Goal: Information Seeking & Learning: Check status

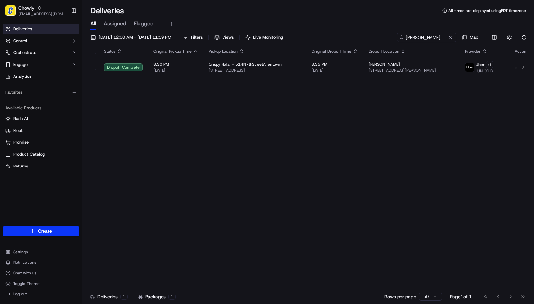
drag, startPoint x: 375, startPoint y: 81, endPoint x: 428, endPoint y: 48, distance: 62.2
click at [375, 81] on div "Status Original Pickup Time Pickup Location Original Dropoff Time Dropoff Locat…" at bounding box center [307, 167] width 451 height 245
click at [440, 33] on input "[PERSON_NAME]" at bounding box center [416, 37] width 79 height 9
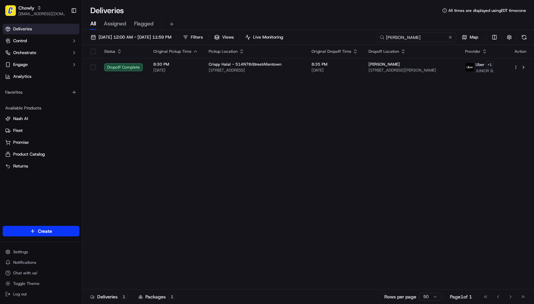
paste input "[STREET_ADDRESS]"
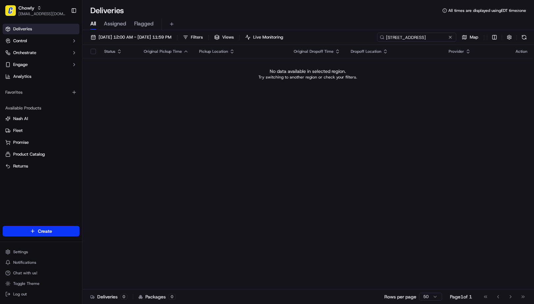
type input "[STREET_ADDRESS]"
click at [141, 38] on span "[DATE] 12:00 AM - [DATE] 11:59 PM" at bounding box center [135, 37] width 73 height 6
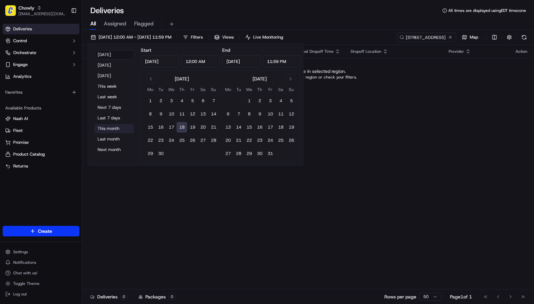
click at [104, 125] on button "This month" at bounding box center [115, 128] width 40 height 9
type input "[DATE]"
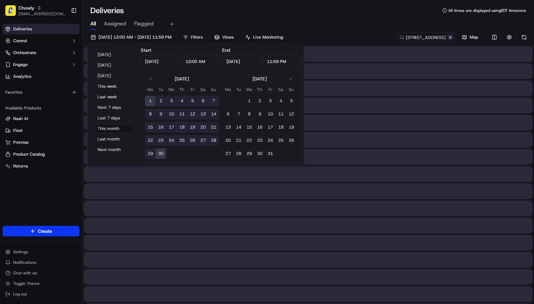
click at [450, 37] on button at bounding box center [450, 37] width 7 height 7
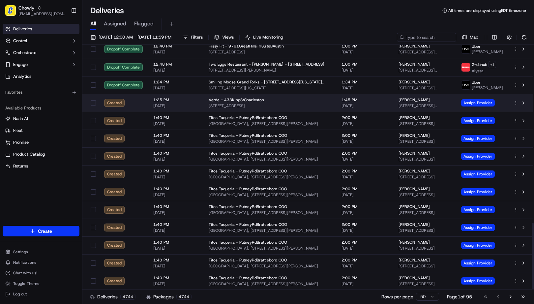
scroll to position [660, 0]
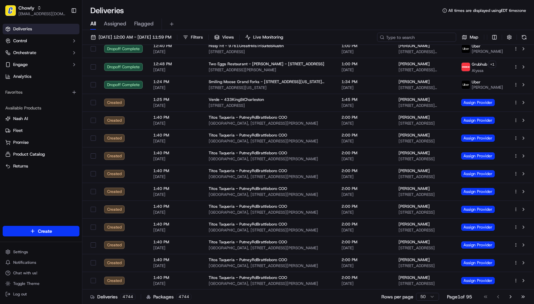
click at [445, 36] on input at bounding box center [416, 37] width 79 height 9
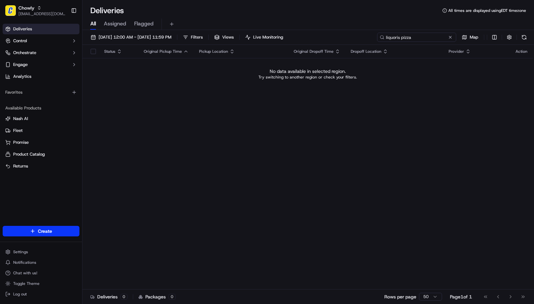
type input "liquoris pizza"
click at [25, 15] on span "[EMAIL_ADDRESS][DOMAIN_NAME]" at bounding box center [41, 13] width 47 height 5
type input "l"
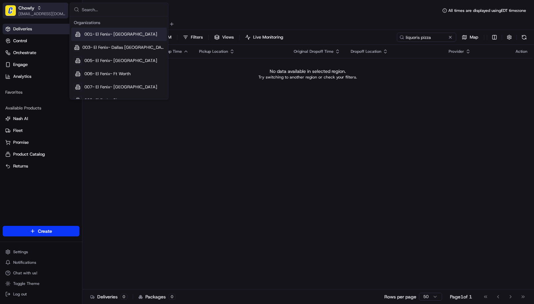
click at [37, 8] on icon "button" at bounding box center [39, 8] width 5 height 5
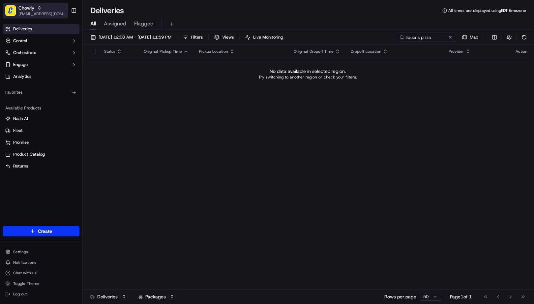
click at [41, 3] on button "Chowly [EMAIL_ADDRESS][DOMAIN_NAME]" at bounding box center [36, 11] width 66 height 16
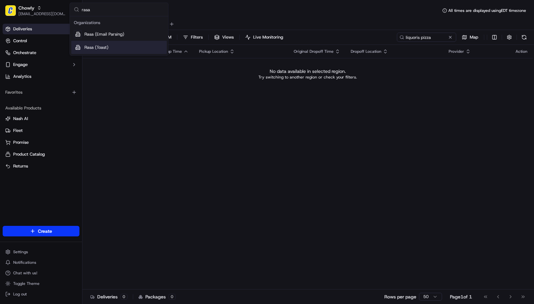
type input "rasa"
click at [88, 48] on span "Rasa (Toast)" at bounding box center [96, 48] width 24 height 6
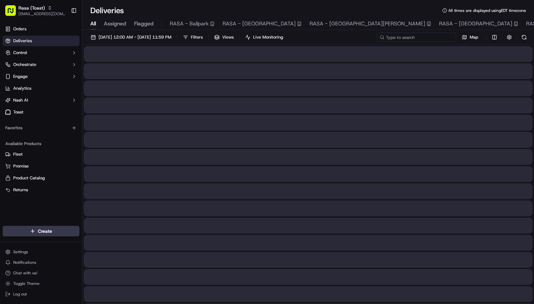
click at [438, 35] on input at bounding box center [416, 37] width 79 height 9
type input "l"
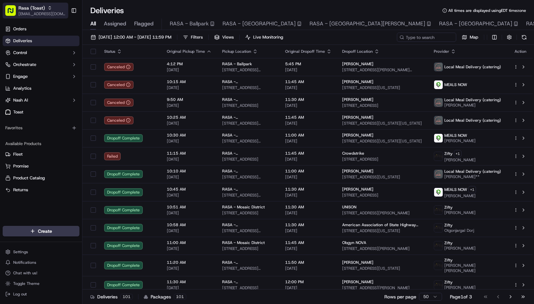
click at [18, 13] on button "Rasa (Toast) [EMAIL_ADDRESS][DOMAIN_NAME]" at bounding box center [36, 11] width 66 height 16
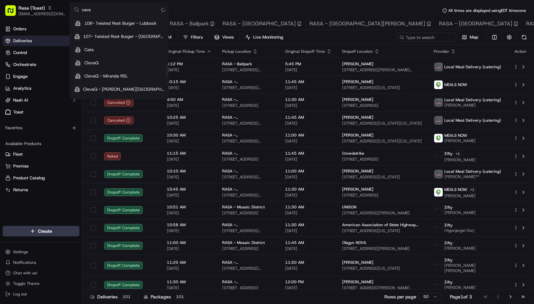
scroll to position [259, 0]
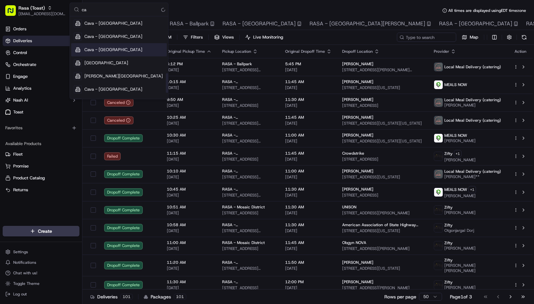
type input "c"
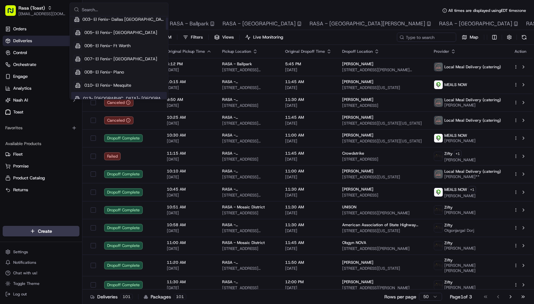
scroll to position [0, 0]
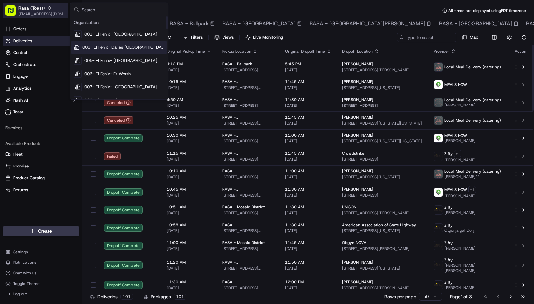
click at [28, 11] on span "[EMAIL_ADDRESS][DOMAIN_NAME]" at bounding box center [41, 13] width 47 height 5
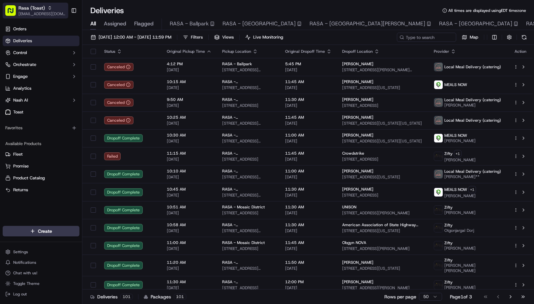
click at [38, 14] on span "[EMAIL_ADDRESS][DOMAIN_NAME]" at bounding box center [41, 13] width 47 height 5
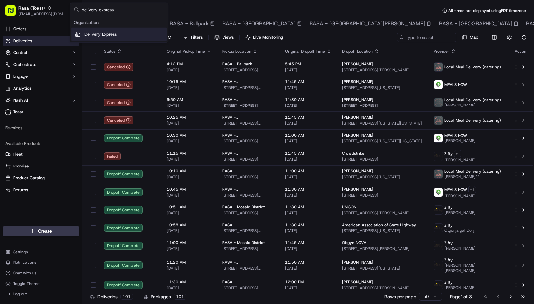
type input "delivery express"
click at [88, 32] on span "Delivery Express" at bounding box center [100, 34] width 32 height 6
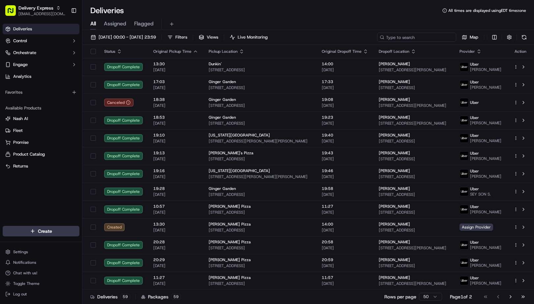
click at [412, 38] on input at bounding box center [416, 37] width 79 height 9
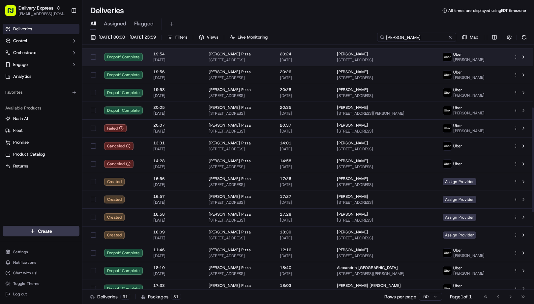
scroll to position [146, 0]
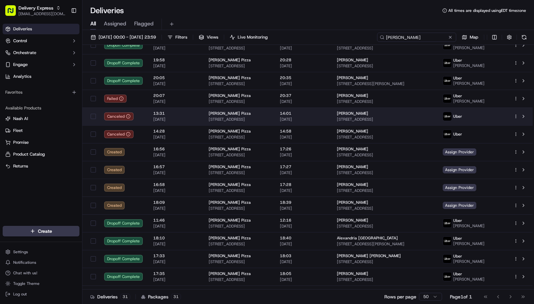
type input "[PERSON_NAME]"
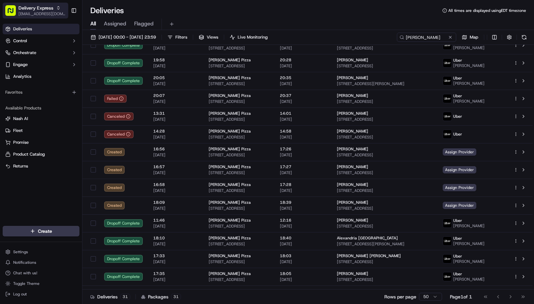
click at [41, 9] on span "Delivery Express" at bounding box center [35, 8] width 35 height 7
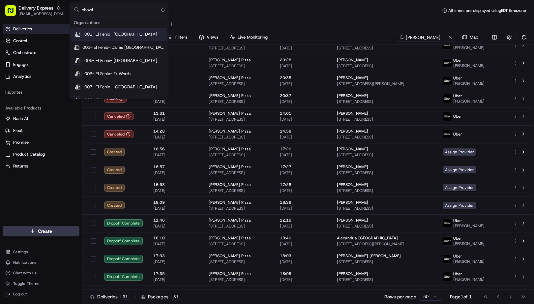
type input "chowly"
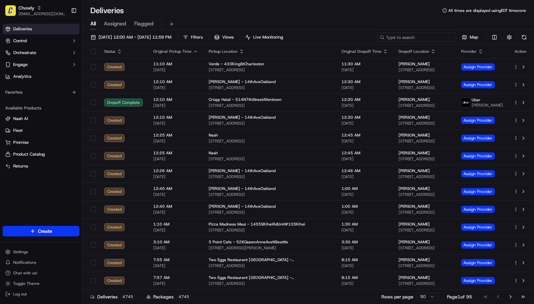
click at [430, 39] on input at bounding box center [416, 37] width 79 height 9
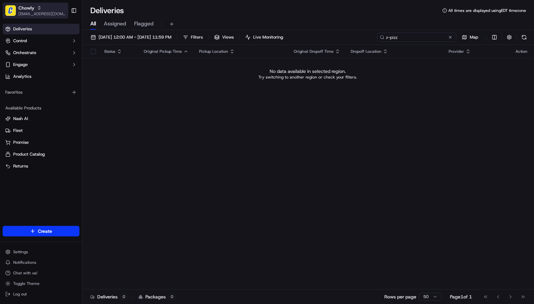
type input "z-pizz"
click at [32, 12] on span "[EMAIL_ADDRESS][DOMAIN_NAME]" at bounding box center [41, 13] width 47 height 5
type input "z"
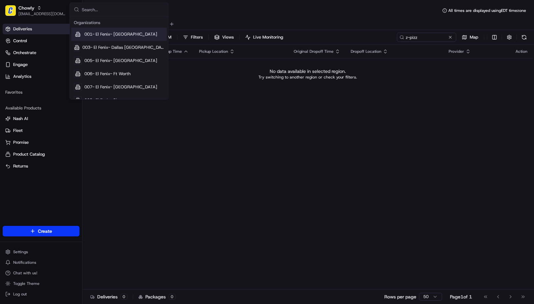
click at [112, 10] on input "text" at bounding box center [123, 9] width 82 height 13
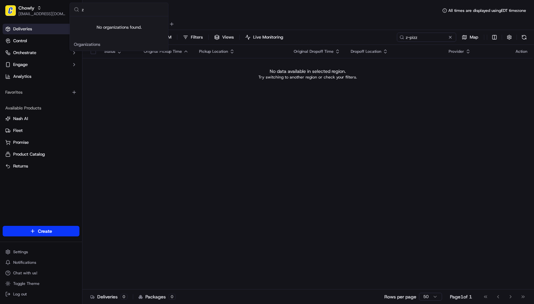
type input "z"
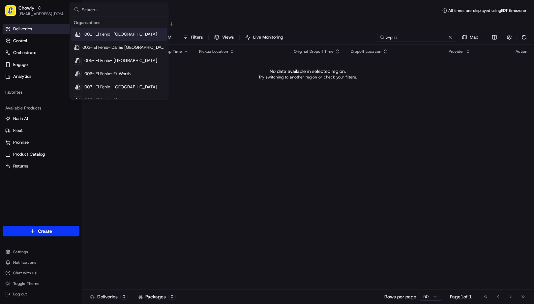
click at [435, 40] on input "z-pizz" at bounding box center [416, 37] width 79 height 9
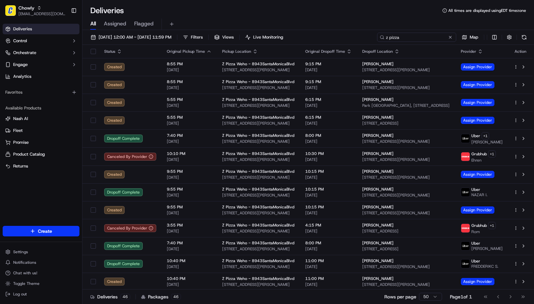
click at [424, 36] on input "z pizza" at bounding box center [416, 37] width 79 height 9
paste input "[PERSON_NAME]"
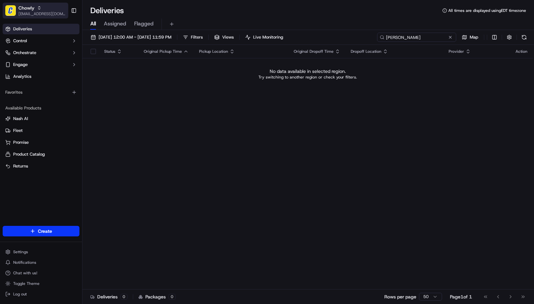
type input "[PERSON_NAME]"
click at [32, 7] on span "Chowly" at bounding box center [26, 8] width 16 height 7
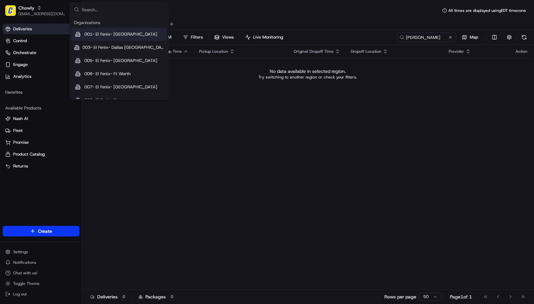
click at [101, 8] on input "text" at bounding box center [123, 9] width 82 height 13
click at [28, 17] on button "Chowly [EMAIL_ADDRESS][DOMAIN_NAME]" at bounding box center [36, 11] width 66 height 16
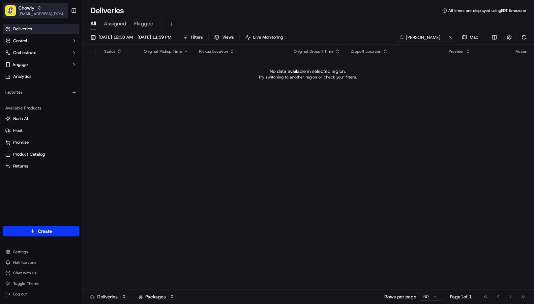
click at [30, 15] on span "[EMAIL_ADDRESS][DOMAIN_NAME]" at bounding box center [41, 13] width 47 height 5
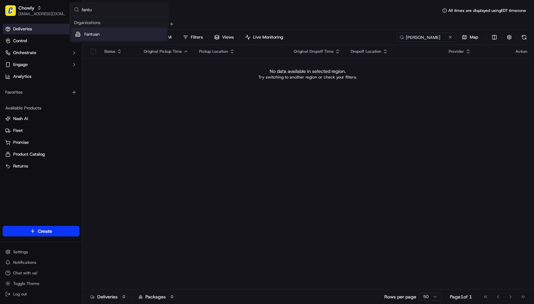
type input "fantu"
drag, startPoint x: 100, startPoint y: 35, endPoint x: 204, endPoint y: 38, distance: 104.0
click at [100, 35] on div "Fantuan" at bounding box center [119, 34] width 96 height 13
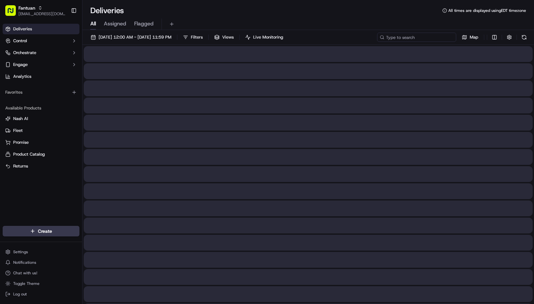
click at [431, 38] on input at bounding box center [416, 37] width 79 height 9
paste input "[PERSON_NAME]"
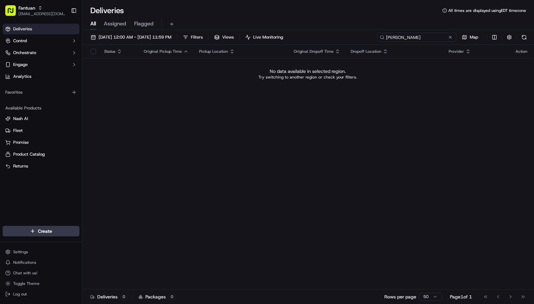
click at [422, 37] on input "[PERSON_NAME]" at bounding box center [416, 37] width 79 height 9
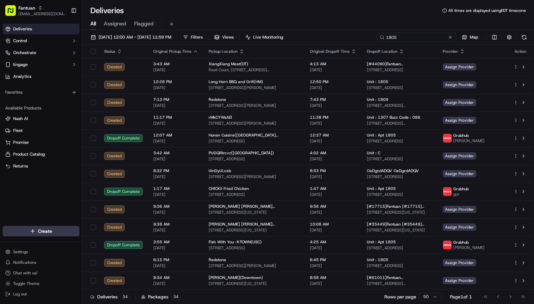
click at [411, 36] on input "1805" at bounding box center [416, 37] width 79 height 9
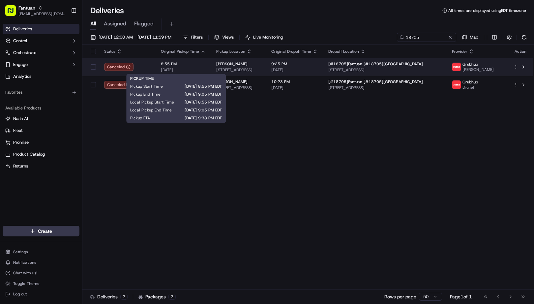
click at [190, 66] on span "8:55 PM" at bounding box center [183, 63] width 45 height 5
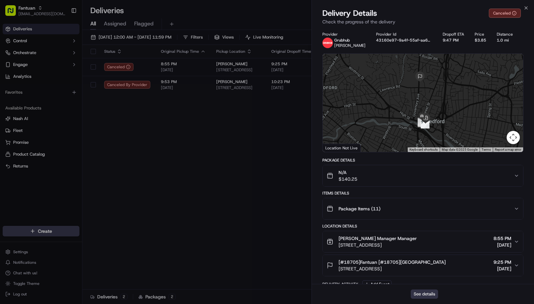
click at [430, 296] on button "See details" at bounding box center [424, 294] width 27 height 9
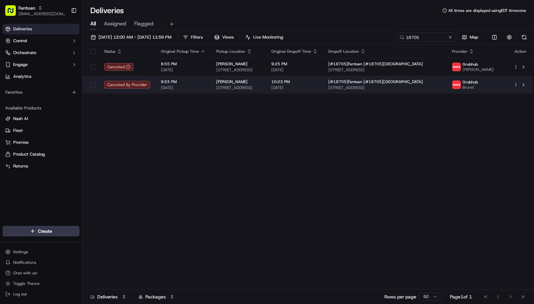
click at [164, 85] on span "[DATE]" at bounding box center [183, 87] width 45 height 5
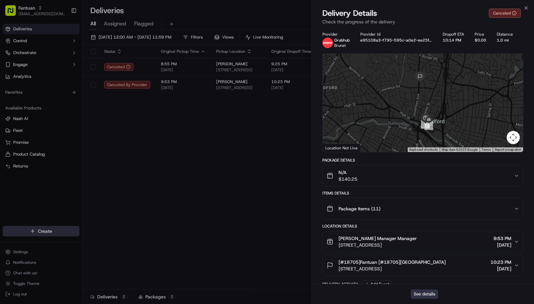
click at [421, 296] on button "See details" at bounding box center [424, 294] width 27 height 9
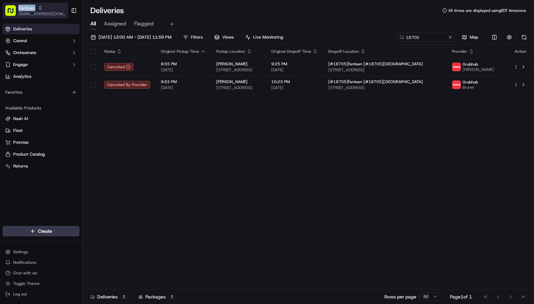
click at [25, 7] on span "Fantuan" at bounding box center [26, 8] width 17 height 7
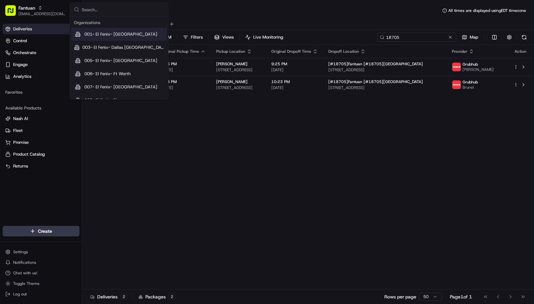
click at [434, 40] on input "18705" at bounding box center [416, 37] width 79 height 9
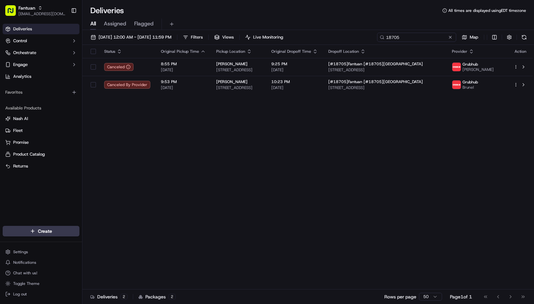
click at [434, 40] on input "18705" at bounding box center [416, 37] width 79 height 9
paste input "The greek souvlaki"
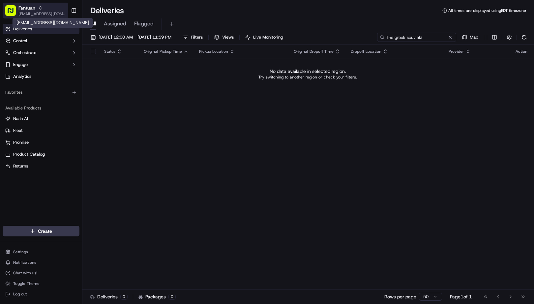
type input "The greek souvlaki"
click at [53, 11] on span "[EMAIL_ADDRESS][DOMAIN_NAME]" at bounding box center [41, 13] width 47 height 5
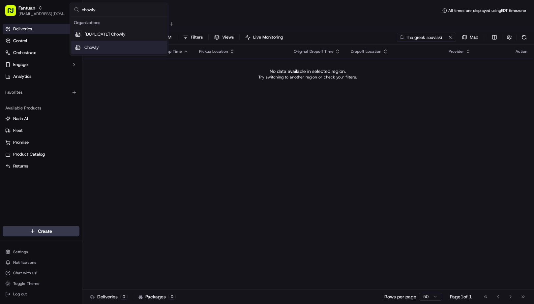
type input "chowly"
click at [103, 49] on div "Chowly" at bounding box center [119, 47] width 96 height 13
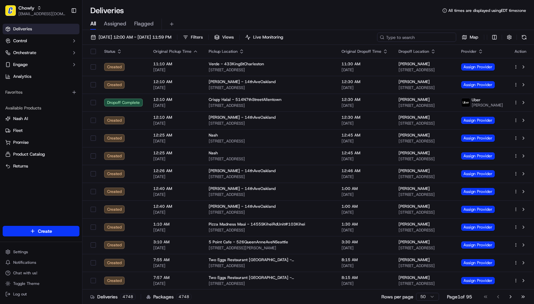
click at [431, 37] on input at bounding box center [416, 37] width 79 height 9
paste input "The greek souvlaki"
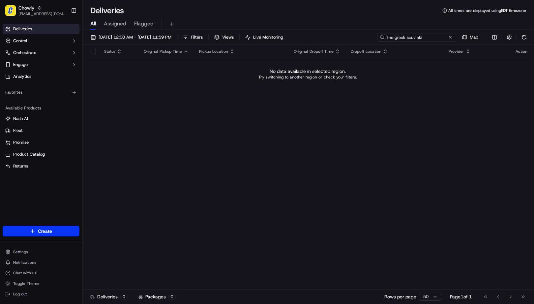
type input "The greek souvlaki"
click at [22, 15] on span "[EMAIL_ADDRESS][DOMAIN_NAME]" at bounding box center [41, 13] width 47 height 5
click at [133, 10] on input "The greek souvlaki" at bounding box center [123, 9] width 82 height 13
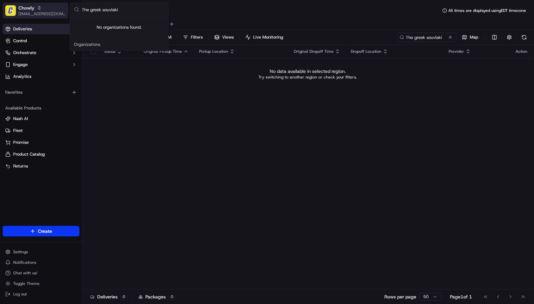
type input "The greek souvlaki"
click at [37, 7] on icon "button" at bounding box center [39, 8] width 5 height 5
click at [40, 12] on span "[EMAIL_ADDRESS][DOMAIN_NAME]" at bounding box center [41, 13] width 47 height 5
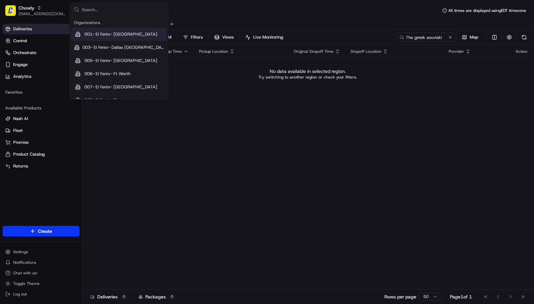
click at [104, 12] on input "text" at bounding box center [123, 9] width 82 height 13
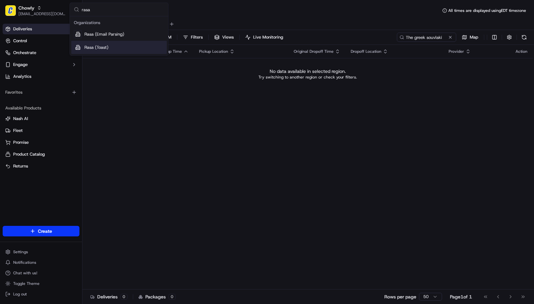
type input "rasa"
drag, startPoint x: 112, startPoint y: 43, endPoint x: 134, endPoint y: 40, distance: 22.3
click at [112, 43] on div "Rasa (Toast)" at bounding box center [119, 47] width 96 height 13
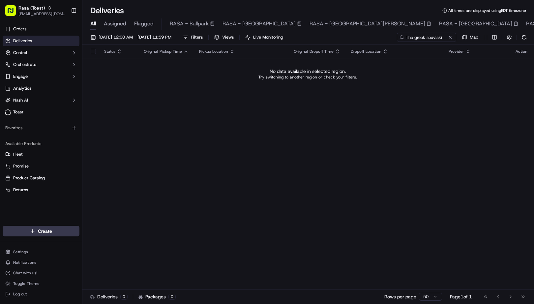
type input "The greek souvlaki"
click at [34, 13] on span "[EMAIL_ADDRESS][DOMAIN_NAME]" at bounding box center [41, 13] width 47 height 5
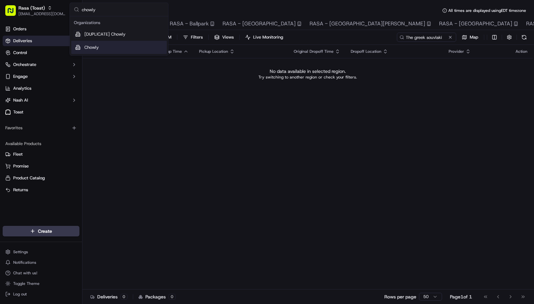
type input "chowly"
click at [104, 44] on div "Chowly" at bounding box center [119, 47] width 96 height 13
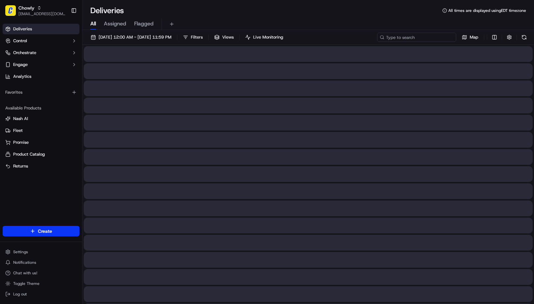
click at [434, 40] on input at bounding box center [416, 37] width 79 height 9
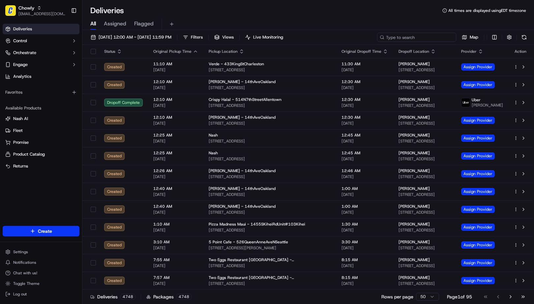
paste input "The greek souvlaki"
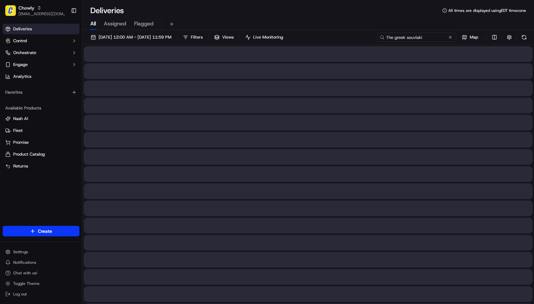
click at [415, 38] on input "The greek souvlaki" at bounding box center [416, 37] width 79 height 9
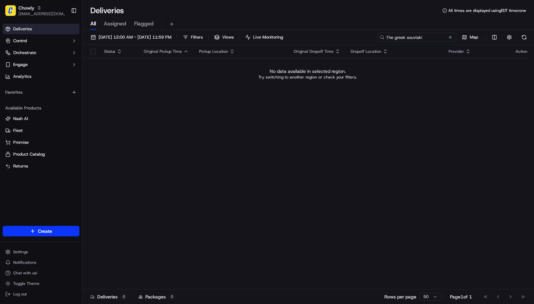
click at [415, 38] on input "The greek souvlaki" at bounding box center [416, 37] width 79 height 9
type input "The greek souvlaki"
click at [36, 12] on span "[EMAIL_ADDRESS][DOMAIN_NAME]" at bounding box center [41, 13] width 47 height 5
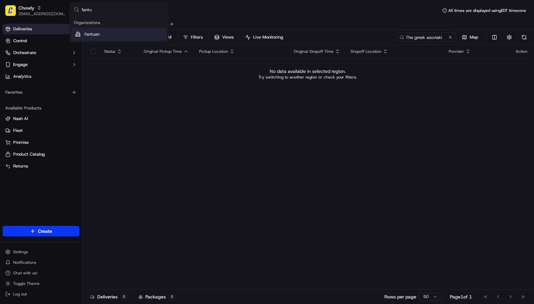
type input "fantu"
drag, startPoint x: 108, startPoint y: 36, endPoint x: 232, endPoint y: 44, distance: 124.0
click at [108, 36] on div "Fantuan" at bounding box center [119, 34] width 96 height 13
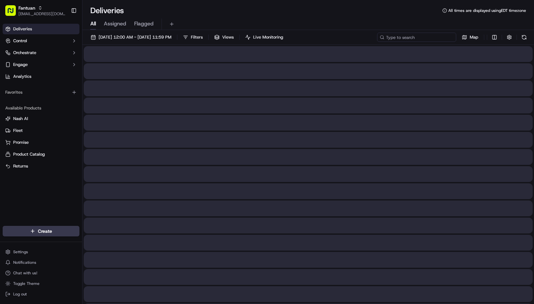
click at [434, 36] on input at bounding box center [416, 37] width 79 height 9
paste input "The greek souvlaki"
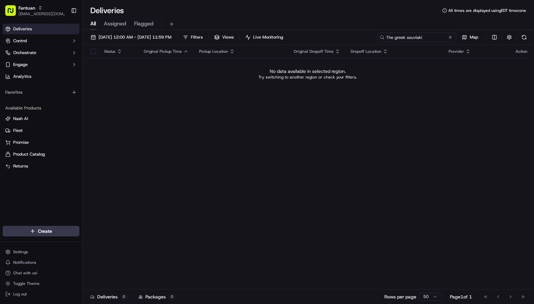
type input "The greek souvlaki"
click at [44, 15] on span "[EMAIL_ADDRESS][DOMAIN_NAME]" at bounding box center [41, 13] width 47 height 5
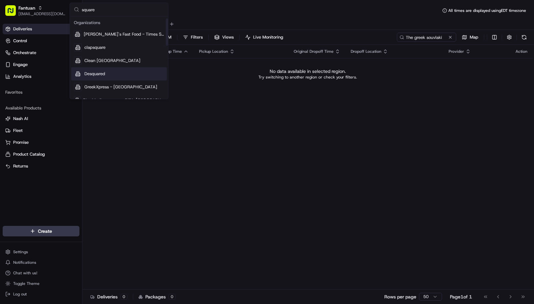
scroll to position [110, 0]
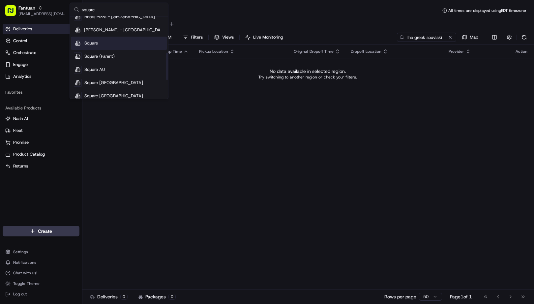
type input "square"
click at [104, 42] on div "Square" at bounding box center [119, 43] width 96 height 13
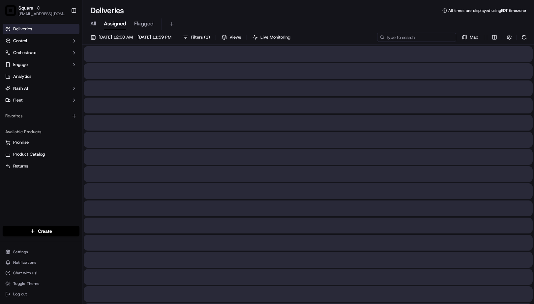
click at [424, 38] on input at bounding box center [416, 37] width 79 height 9
paste input "The greek souvlaki"
type input "The greek souvlaki"
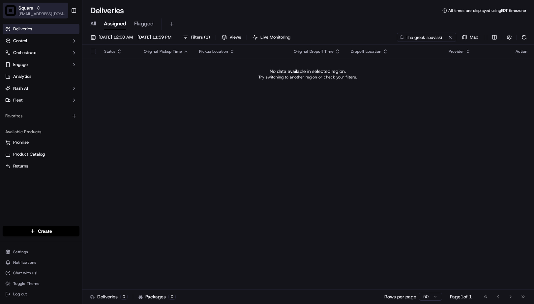
click at [41, 9] on div "Square" at bounding box center [41, 8] width 47 height 7
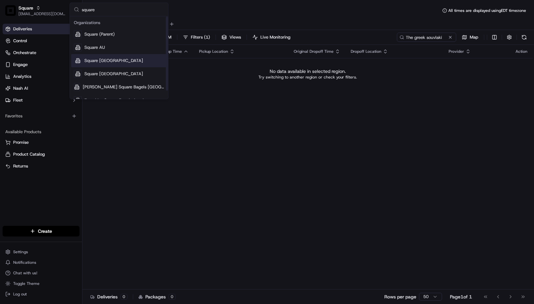
type input "square"
click at [108, 56] on div "Square [GEOGRAPHIC_DATA]" at bounding box center [119, 60] width 96 height 13
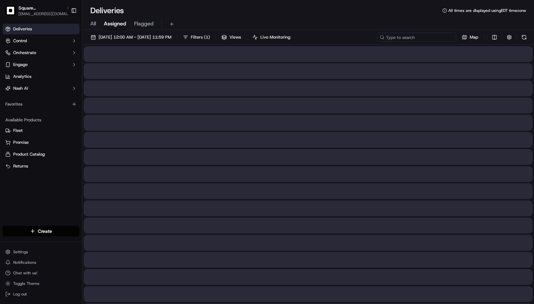
click at [431, 38] on input at bounding box center [416, 37] width 79 height 9
paste input "The greek souvlaki"
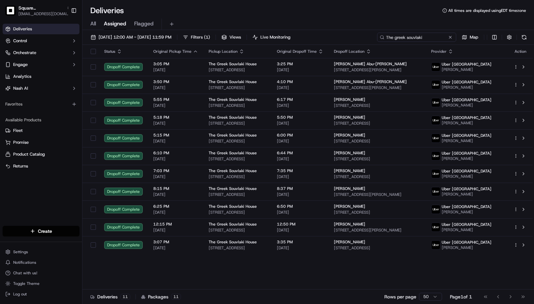
type input "The greek souvlaki"
click at [35, 11] on span "[EMAIL_ADDRESS][DOMAIN_NAME]" at bounding box center [44, 13] width 53 height 5
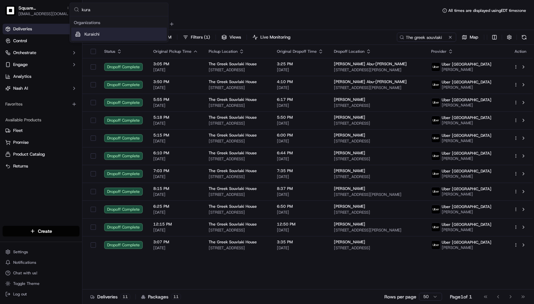
type input "kura"
click at [112, 33] on div "Kuraichi" at bounding box center [119, 34] width 96 height 13
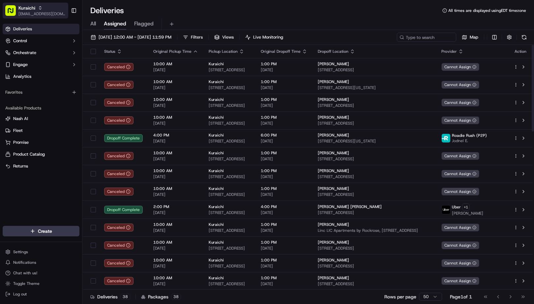
click at [35, 9] on span "Kuraichi" at bounding box center [26, 8] width 17 height 7
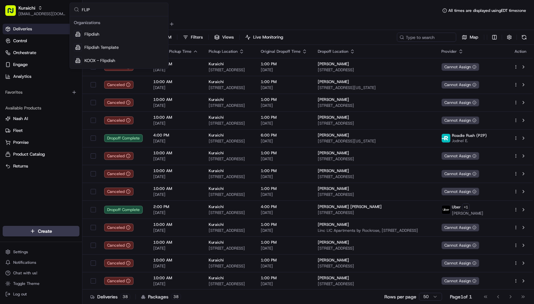
type input "FLIP"
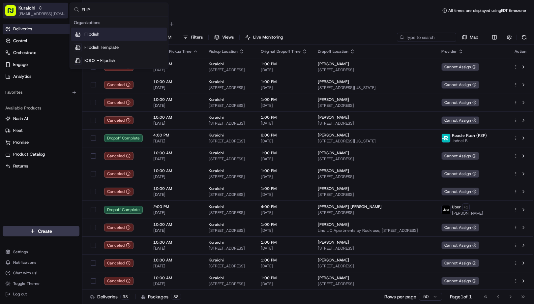
click at [42, 5] on div "Kuraichi" at bounding box center [41, 8] width 47 height 7
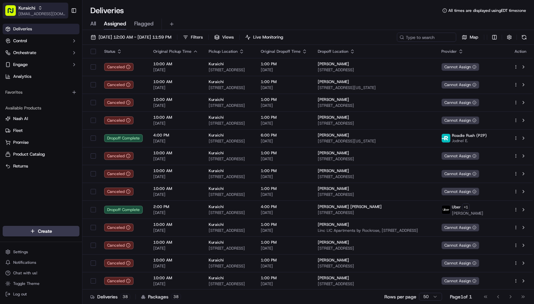
click at [45, 4] on button "Kuraichi [EMAIL_ADDRESS][DOMAIN_NAME]" at bounding box center [36, 11] width 66 height 16
type input "L"
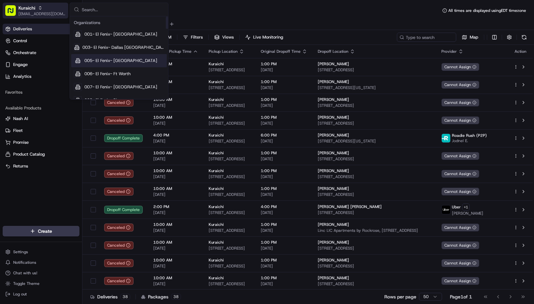
click at [22, 14] on span "[EMAIL_ADDRESS][DOMAIN_NAME]" at bounding box center [41, 13] width 47 height 5
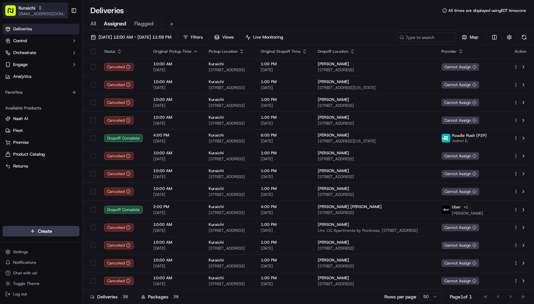
click at [22, 14] on span "[EMAIL_ADDRESS][DOMAIN_NAME]" at bounding box center [41, 13] width 47 height 5
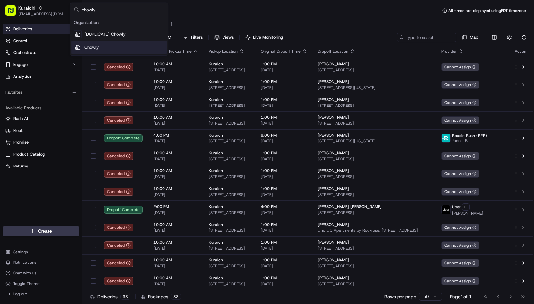
type input "chowly"
click at [123, 44] on div "Chowly" at bounding box center [119, 47] width 96 height 13
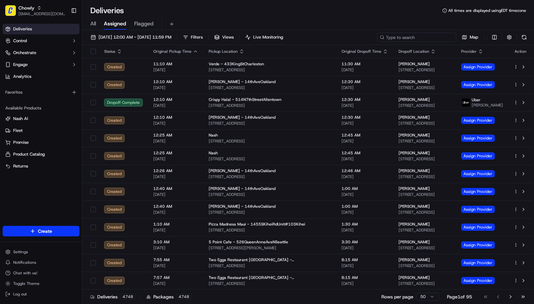
click at [423, 38] on input at bounding box center [416, 37] width 79 height 9
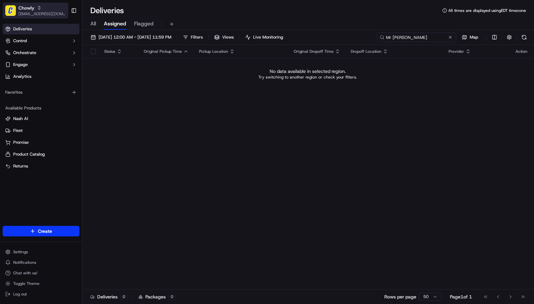
type input "Mr [PERSON_NAME]"
click at [32, 6] on span "Chowly" at bounding box center [26, 8] width 16 height 7
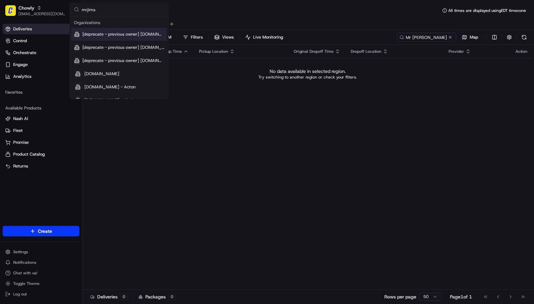
type input "mrjims"
click at [308, 121] on div "Status Original Pickup Time Pickup Location Original Dropoff Time Dropoff Locat…" at bounding box center [307, 167] width 451 height 245
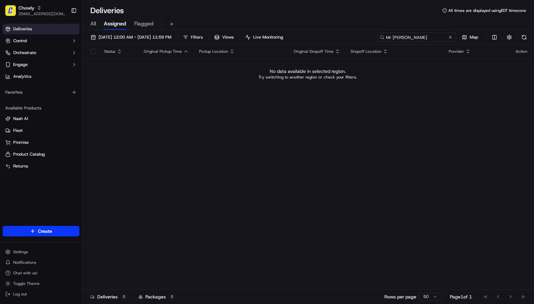
click at [428, 38] on input "Mr [PERSON_NAME]" at bounding box center [416, 37] width 79 height 9
type input "LA CANTINA"
click at [53, 15] on span "[EMAIL_ADDRESS][DOMAIN_NAME]" at bounding box center [41, 13] width 47 height 5
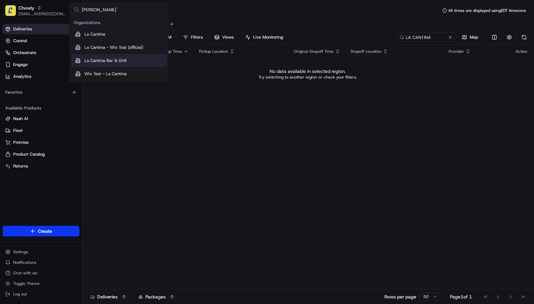
type input "[PERSON_NAME]"
click at [111, 60] on span "La Cantina Bar & Grill" at bounding box center [105, 61] width 42 height 6
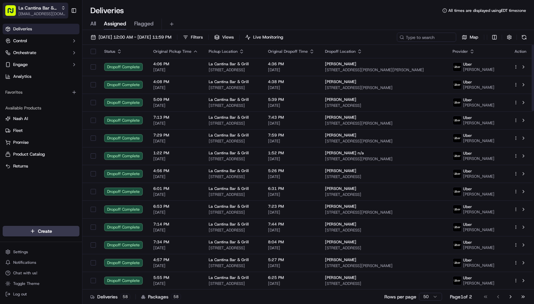
click at [28, 6] on span "La Cantina Bar & Grill" at bounding box center [38, 8] width 40 height 7
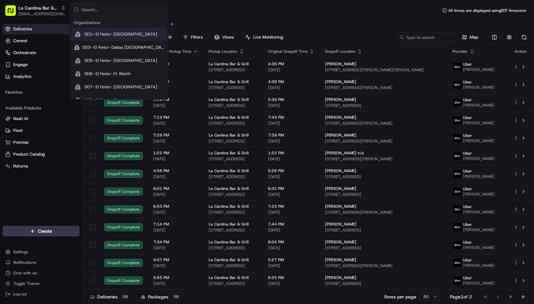
click at [104, 11] on input "text" at bounding box center [123, 9] width 82 height 13
click at [103, 8] on input "Mediterranean" at bounding box center [123, 9] width 82 height 13
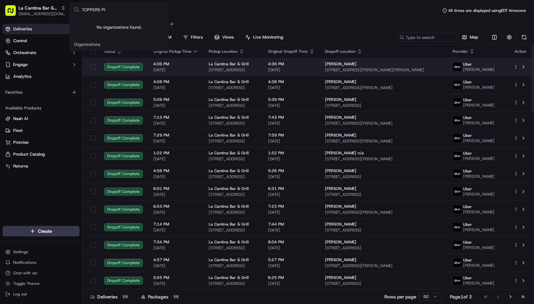
type input "TOPPERS PI"
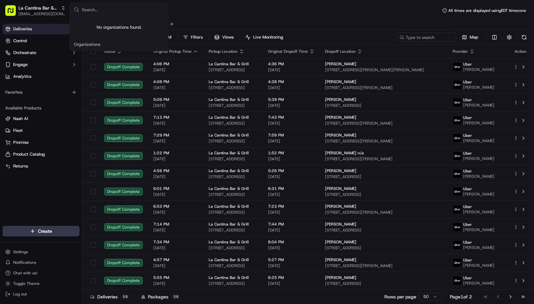
click at [269, 4] on div "Deliveries All times are displayed using EDT timezone All Assigned Flagged [DAT…" at bounding box center [308, 152] width 452 height 304
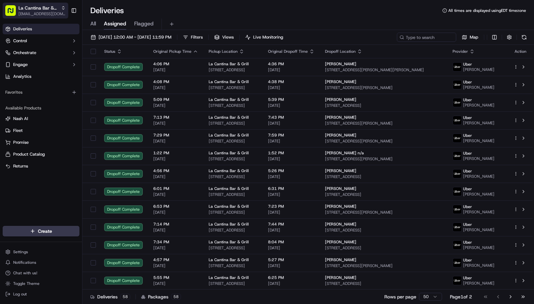
click at [39, 10] on span "La Cantina Bar & Grill" at bounding box center [38, 8] width 40 height 7
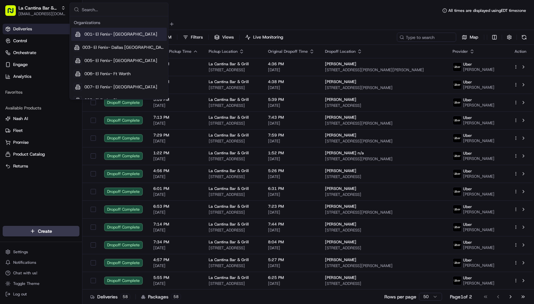
click at [91, 8] on input "text" at bounding box center [123, 9] width 82 height 13
type input "l"
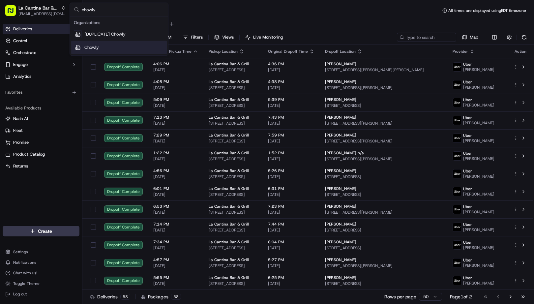
type input "chowly"
click at [79, 49] on div "Suggestions" at bounding box center [78, 48] width 8 height 8
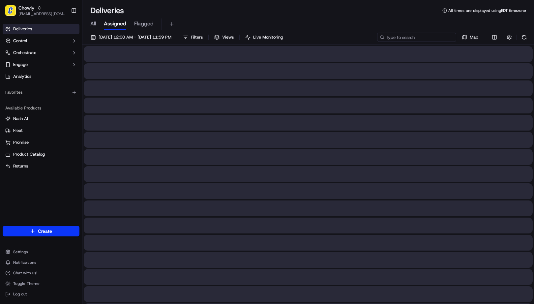
click at [427, 37] on input at bounding box center [416, 37] width 79 height 9
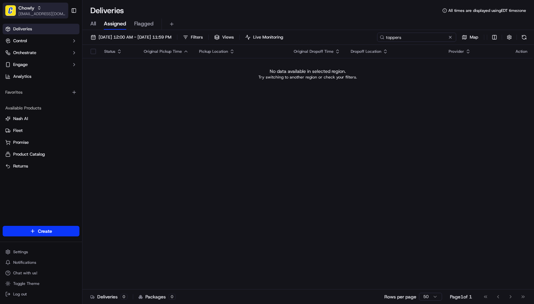
type input "toppers"
click at [55, 9] on div "Chowly" at bounding box center [41, 8] width 47 height 7
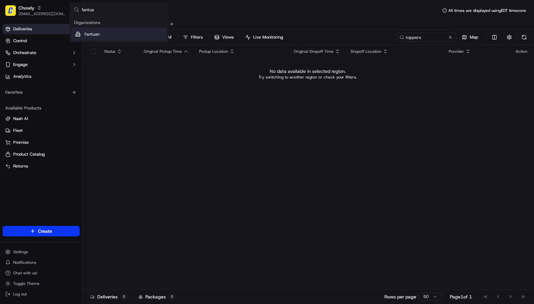
type input "fantua"
drag, startPoint x: 101, startPoint y: 36, endPoint x: 152, endPoint y: 38, distance: 51.2
click at [102, 36] on div "Fantuan" at bounding box center [119, 34] width 96 height 13
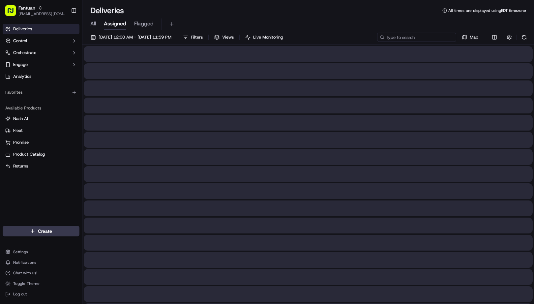
click at [428, 38] on input at bounding box center [416, 37] width 79 height 9
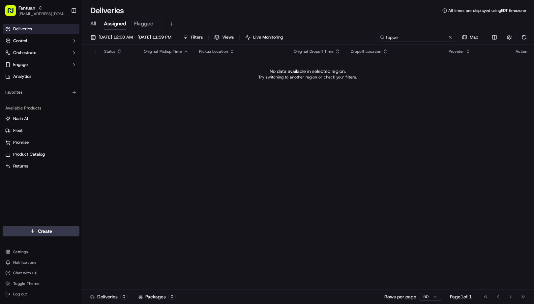
type input "topper"
drag, startPoint x: 37, startPoint y: 8, endPoint x: 64, endPoint y: 20, distance: 29.7
click at [37, 8] on div "Fantuan" at bounding box center [41, 8] width 47 height 7
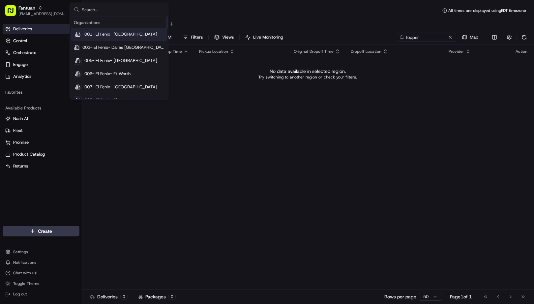
click at [114, 7] on input "text" at bounding box center [123, 9] width 82 height 13
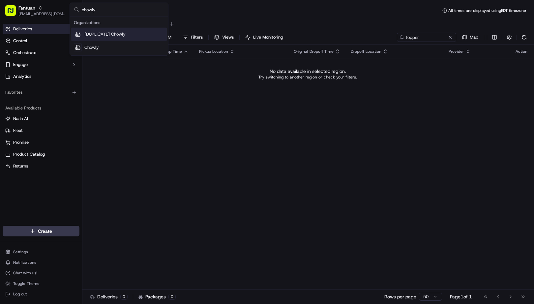
type input "chowly"
click at [104, 45] on div "Chowly" at bounding box center [119, 47] width 96 height 13
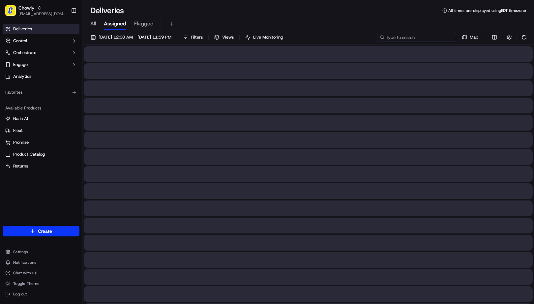
click at [433, 36] on input at bounding box center [416, 37] width 79 height 9
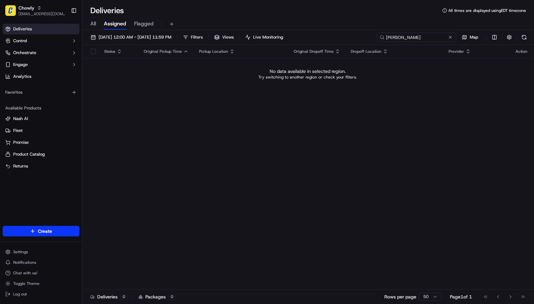
click at [423, 40] on input "[PERSON_NAME]" at bounding box center [416, 37] width 79 height 9
type input "crave"
click at [26, 14] on span "[EMAIL_ADDRESS][DOMAIN_NAME]" at bounding box center [41, 13] width 47 height 5
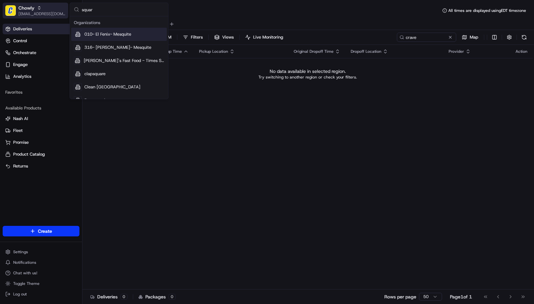
type input "square"
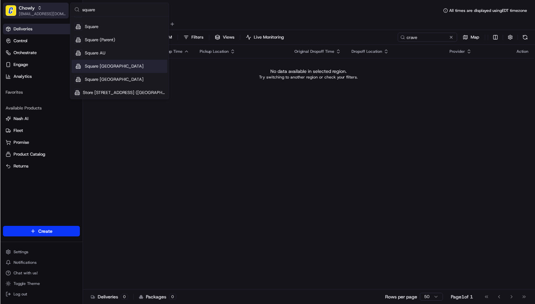
scroll to position [140, 0]
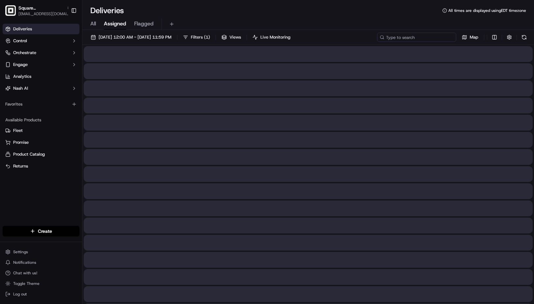
click at [431, 41] on input at bounding box center [416, 37] width 79 height 9
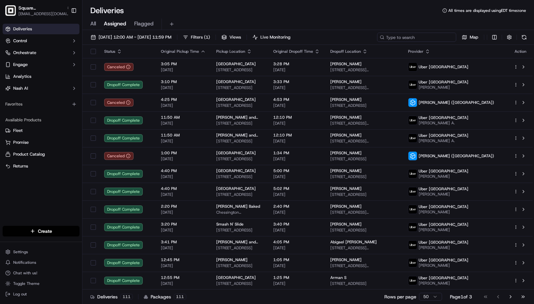
click at [433, 37] on input at bounding box center [416, 37] width 79 height 9
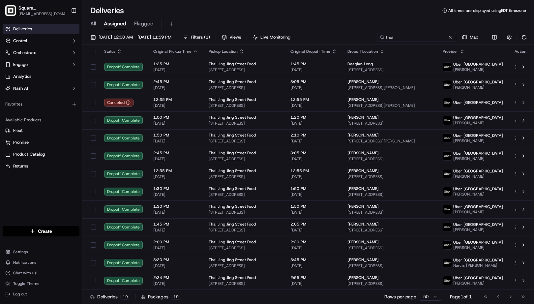
type input "thai"
click at [67, 8] on icon "button" at bounding box center [69, 8] width 5 height 5
type input "thai ta"
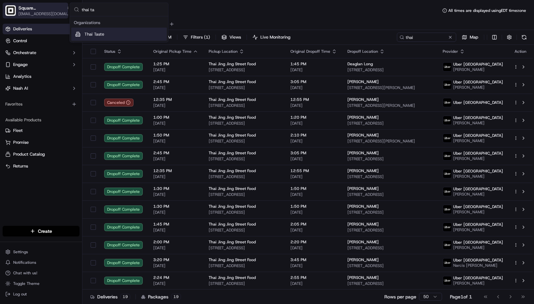
click at [22, 12] on span "[EMAIL_ADDRESS][DOMAIN_NAME]" at bounding box center [44, 13] width 53 height 5
click at [41, 11] on div "Square [GEOGRAPHIC_DATA]" at bounding box center [44, 8] width 53 height 7
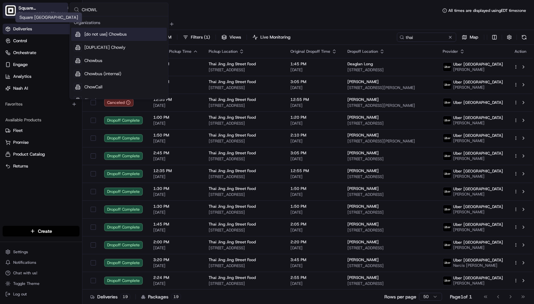
type input "CHOWLY"
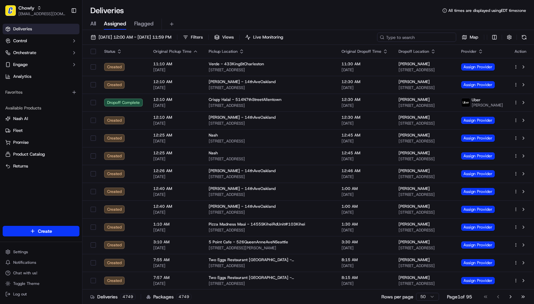
click at [415, 35] on input at bounding box center [416, 37] width 79 height 9
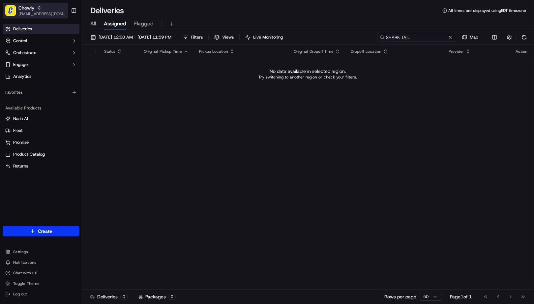
type input "SHARK TAIL"
click at [50, 9] on div "Chowly" at bounding box center [41, 8] width 47 height 7
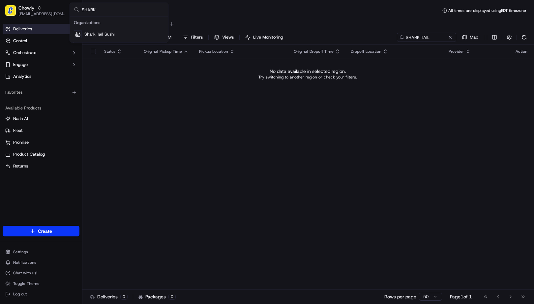
type input "SHARK"
click at [415, 36] on input "SHARK TAIL" at bounding box center [416, 37] width 79 height 9
click at [428, 38] on input "SHARK TAIL" at bounding box center [416, 37] width 79 height 9
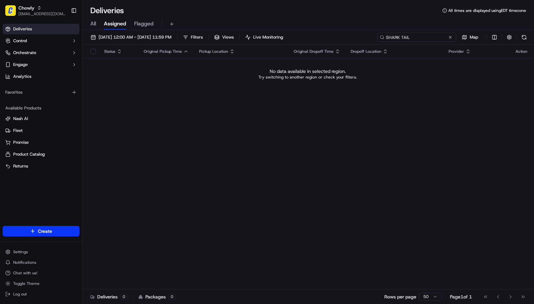
click at [428, 38] on input "SHARK TAIL" at bounding box center [416, 37] width 79 height 9
paste input "e2te02536"
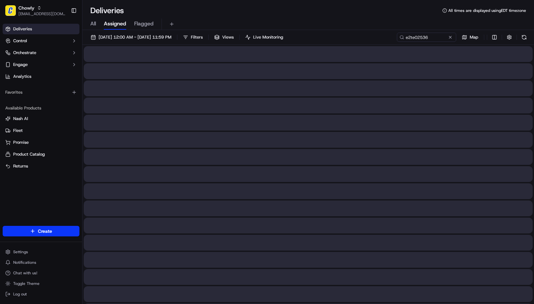
click at [92, 22] on span "All" at bounding box center [93, 24] width 6 height 8
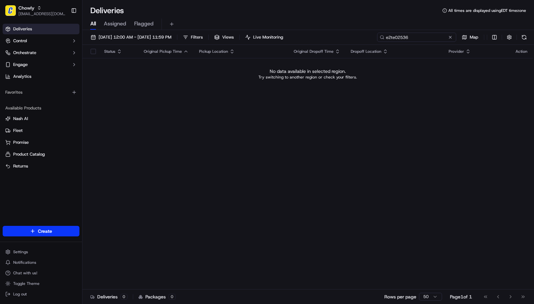
click at [432, 40] on input "e2te02536" at bounding box center [416, 37] width 79 height 9
click at [417, 38] on input "e2te02536" at bounding box center [417, 37] width 79 height 9
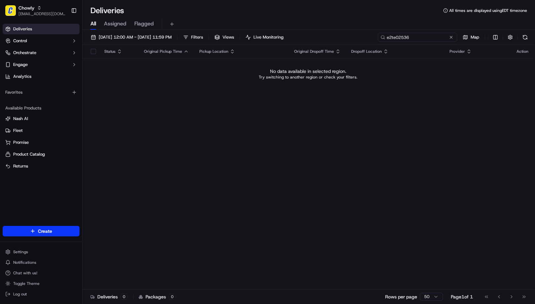
click at [417, 38] on input "e2te02536" at bounding box center [417, 37] width 79 height 9
paste input "[PERSON_NAME]"
type input "[PERSON_NAME]"
click at [104, 35] on span "[DATE] 12:00 AM - [DATE] 11:59 PM" at bounding box center [135, 37] width 73 height 6
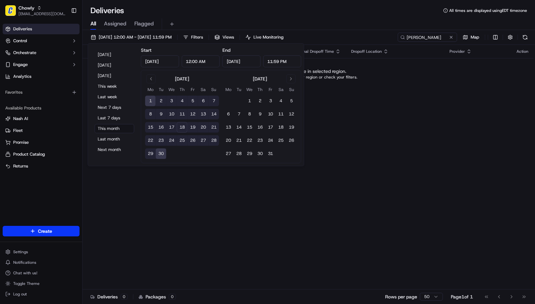
click at [151, 62] on input "[DATE]" at bounding box center [160, 61] width 38 height 12
click at [151, 78] on button "Go to previous month" at bounding box center [150, 78] width 9 height 9
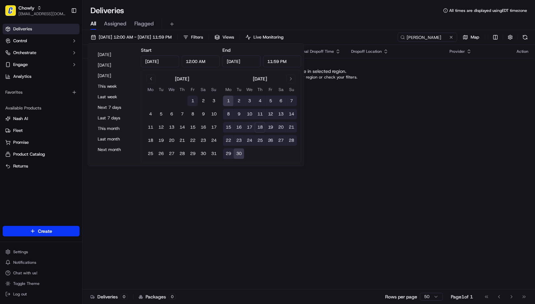
click at [192, 101] on button "1" at bounding box center [192, 101] width 11 height 11
type input "[DATE]"
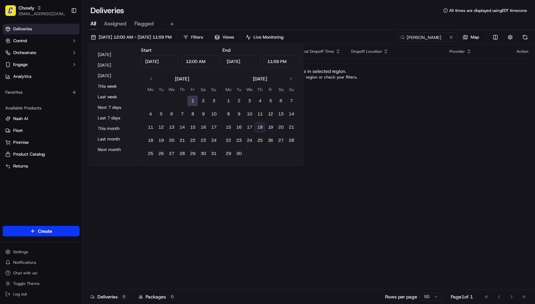
click at [261, 127] on button "18" at bounding box center [260, 127] width 11 height 11
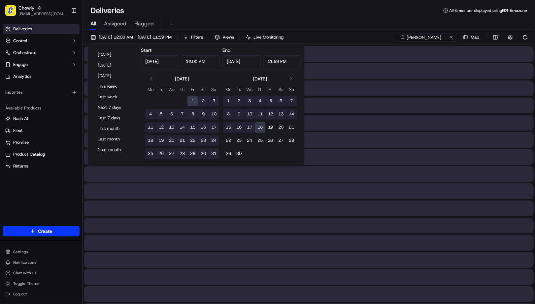
type input "[DATE]"
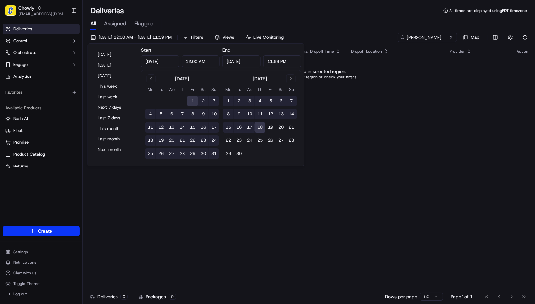
click at [403, 22] on div "All Assigned Flagged" at bounding box center [308, 24] width 452 height 12
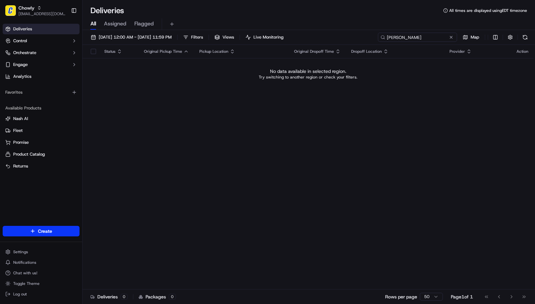
click at [437, 40] on input "[PERSON_NAME]" at bounding box center [417, 37] width 79 height 9
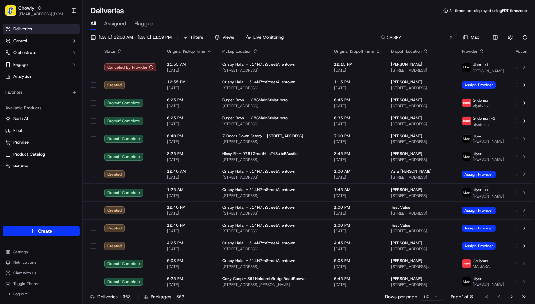
type input "CRISPY"
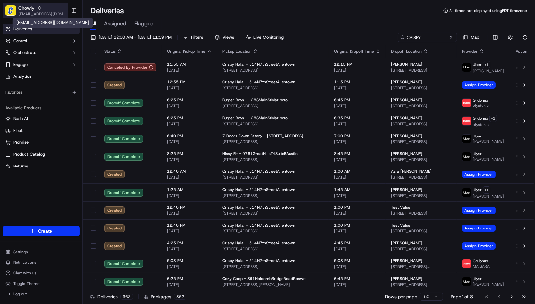
click at [37, 16] on span "[EMAIL_ADDRESS][DOMAIN_NAME]" at bounding box center [41, 13] width 47 height 5
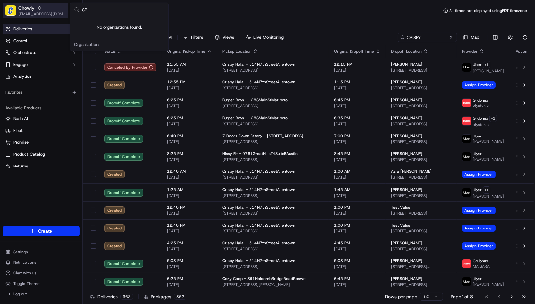
type input "C"
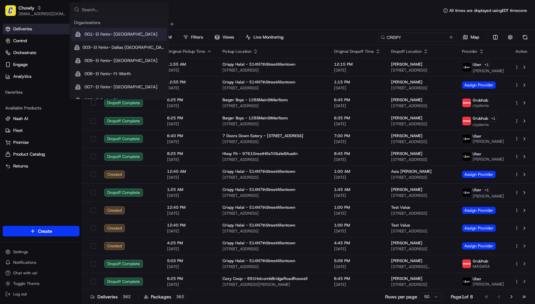
click at [430, 40] on input "CRISPY" at bounding box center [417, 37] width 79 height 9
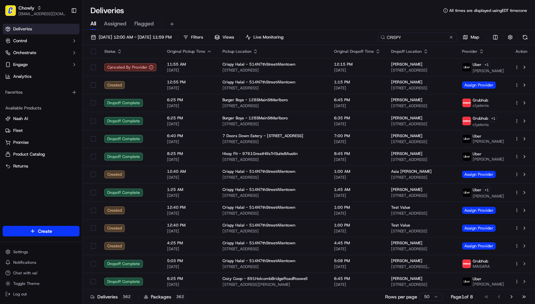
click at [430, 40] on input "CRISPY" at bounding box center [417, 37] width 79 height 9
click at [427, 39] on input "CRISPY" at bounding box center [417, 37] width 79 height 9
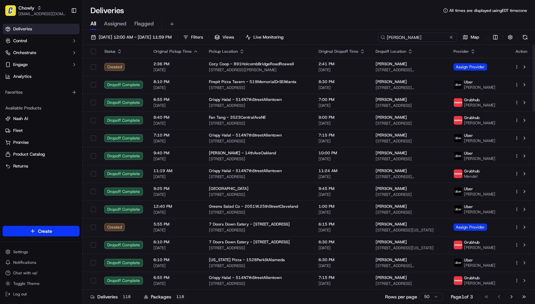
click at [426, 40] on input "[PERSON_NAME]" at bounding box center [417, 37] width 79 height 9
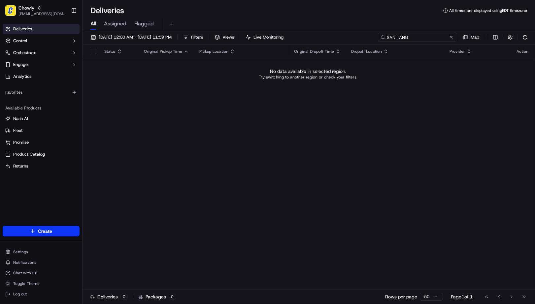
type input "SAN TANG"
click at [20, 11] on span "Chowly" at bounding box center [26, 8] width 16 height 7
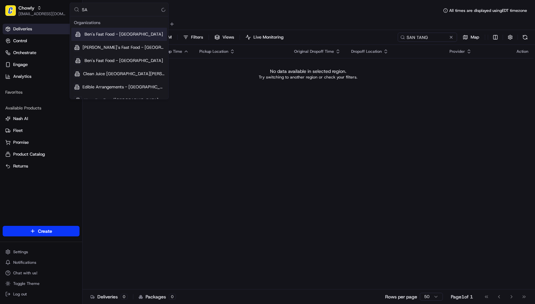
type input "S"
click at [435, 38] on input "SAN TANG" at bounding box center [417, 37] width 79 height 9
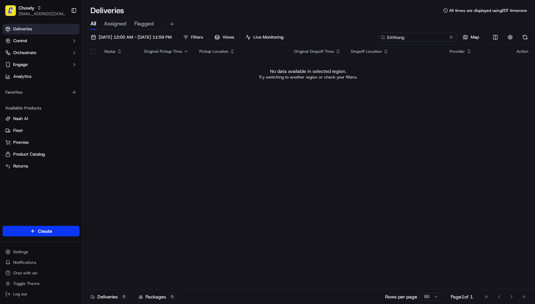
click at [418, 39] on input "SANtang" at bounding box center [417, 37] width 79 height 9
click at [421, 35] on input "san tang" at bounding box center [417, 37] width 79 height 9
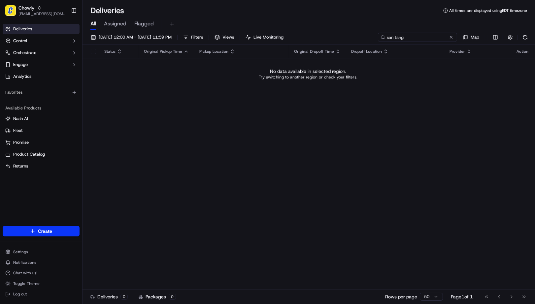
click at [421, 35] on input "san tang" at bounding box center [417, 37] width 79 height 9
type input "n"
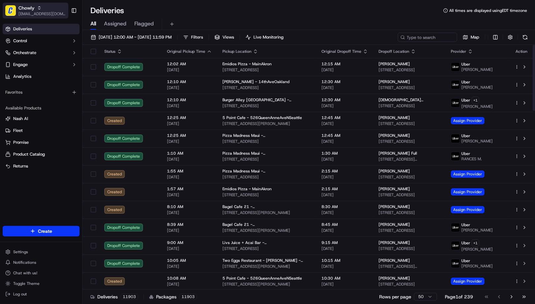
click at [48, 9] on div "Chowly" at bounding box center [41, 8] width 47 height 7
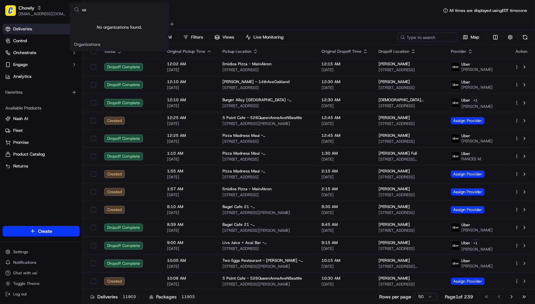
type input "s"
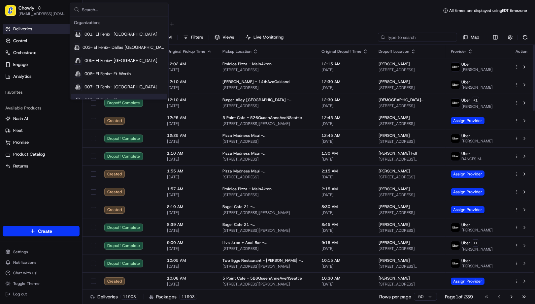
click at [423, 40] on input at bounding box center [417, 37] width 79 height 9
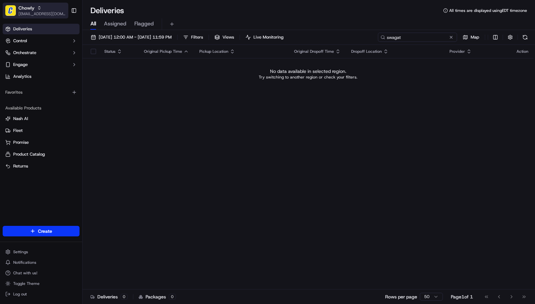
type input "swagat"
click at [31, 14] on span "[EMAIL_ADDRESS][DOMAIN_NAME]" at bounding box center [41, 13] width 47 height 5
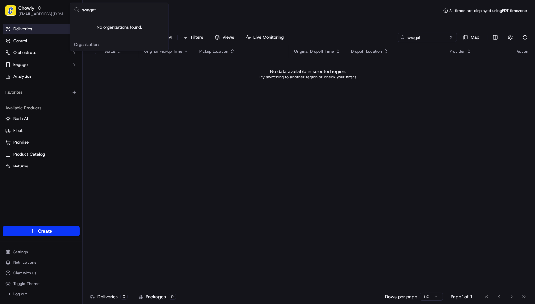
click at [98, 10] on input "swagat" at bounding box center [123, 9] width 82 height 13
click at [126, 11] on input "green sa" at bounding box center [123, 9] width 82 height 13
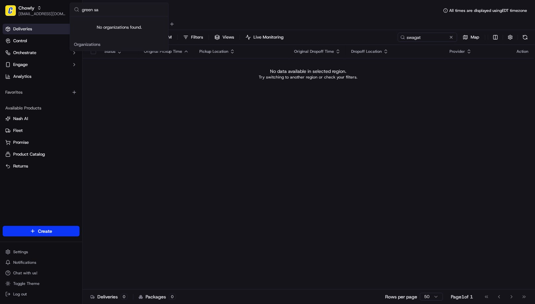
click at [126, 11] on input "green sa" at bounding box center [123, 9] width 82 height 13
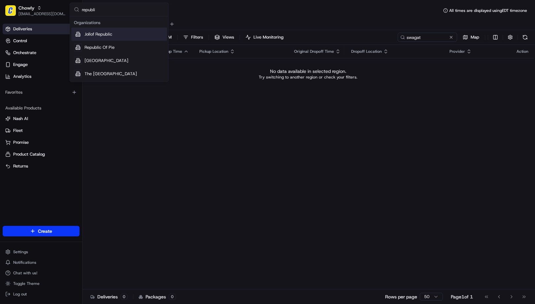
click at [103, 9] on input "republi" at bounding box center [123, 9] width 82 height 13
type input "noor"
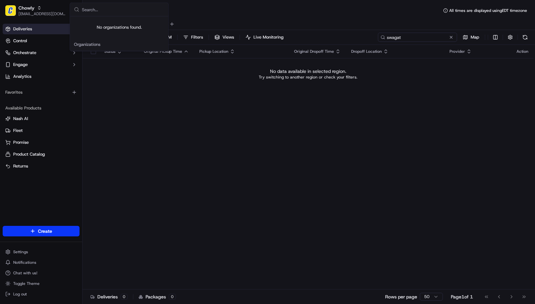
click at [435, 36] on input "swagat" at bounding box center [417, 37] width 79 height 9
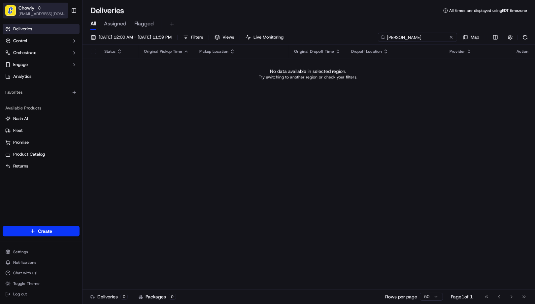
type input "[PERSON_NAME]"
drag, startPoint x: 24, startPoint y: 12, endPoint x: 31, endPoint y: 17, distance: 8.5
click at [24, 12] on span "[EMAIL_ADDRESS][DOMAIN_NAME]" at bounding box center [41, 13] width 47 height 5
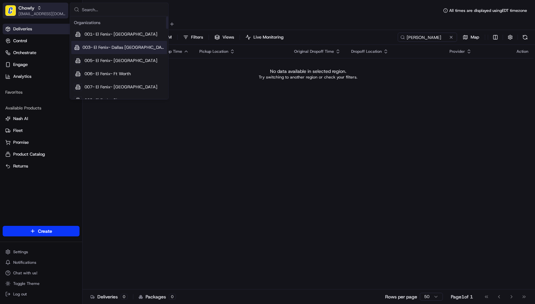
click at [35, 8] on div "Chowly" at bounding box center [41, 8] width 47 height 7
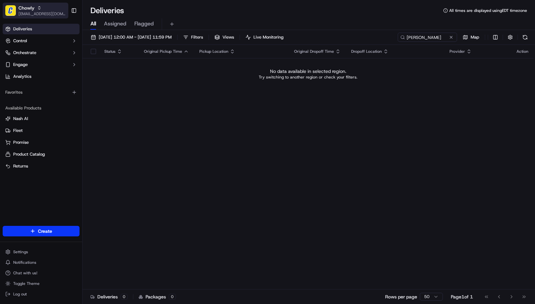
click at [35, 14] on span "[EMAIL_ADDRESS][DOMAIN_NAME]" at bounding box center [41, 13] width 47 height 5
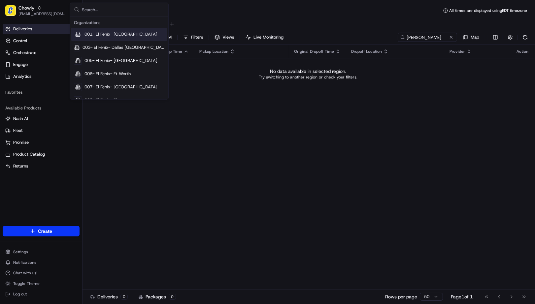
click at [108, 8] on input "text" at bounding box center [123, 9] width 82 height 13
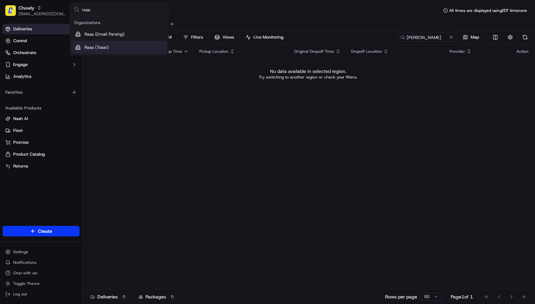
type input "rasa"
click at [112, 45] on div "Rasa (Toast)" at bounding box center [119, 47] width 96 height 13
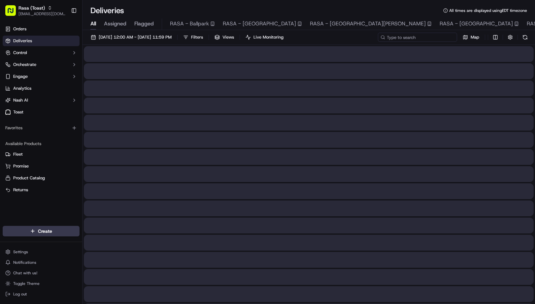
click at [429, 37] on input at bounding box center [417, 37] width 79 height 9
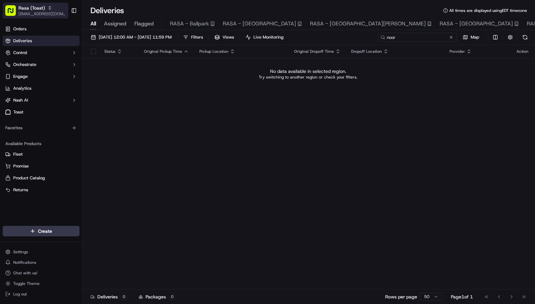
type input "noor"
drag, startPoint x: 44, startPoint y: 7, endPoint x: 51, endPoint y: 12, distance: 8.8
click at [44, 7] on span "Rasa (Toast)" at bounding box center [31, 8] width 26 height 7
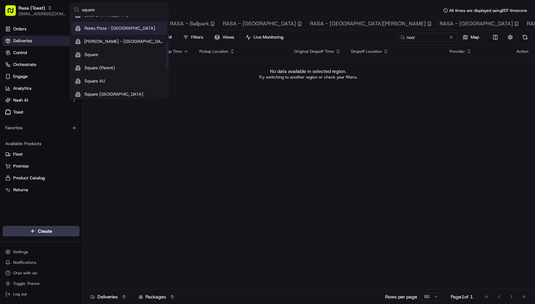
scroll to position [146, 0]
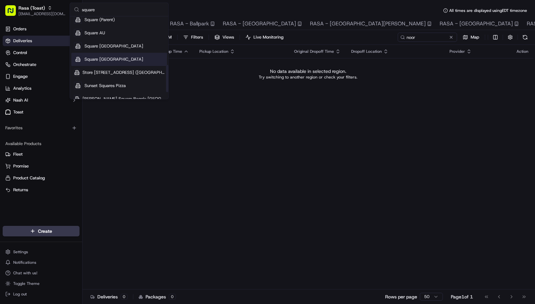
type input "square"
click at [136, 56] on div "Square [GEOGRAPHIC_DATA]" at bounding box center [119, 59] width 96 height 13
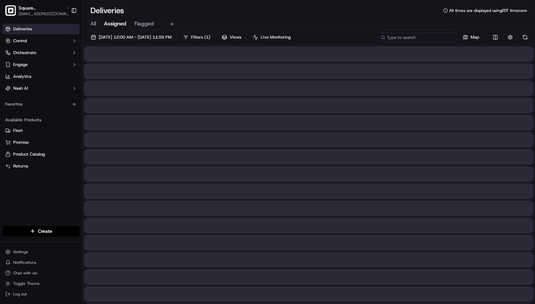
click at [443, 36] on input at bounding box center [417, 37] width 79 height 9
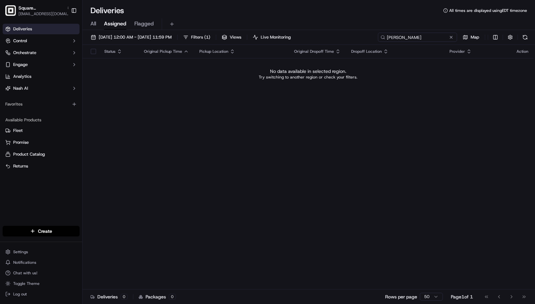
click at [419, 38] on input "[PERSON_NAME]" at bounding box center [417, 37] width 79 height 9
type input "[PERSON_NAME]"
click at [32, 13] on span "[EMAIL_ADDRESS][DOMAIN_NAME]" at bounding box center [44, 13] width 53 height 5
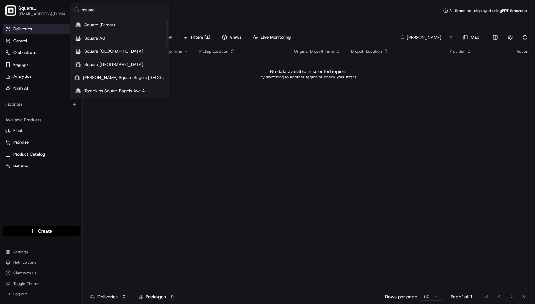
scroll to position [9, 0]
type input "square"
click at [109, 54] on div "Square [GEOGRAPHIC_DATA]" at bounding box center [119, 51] width 96 height 13
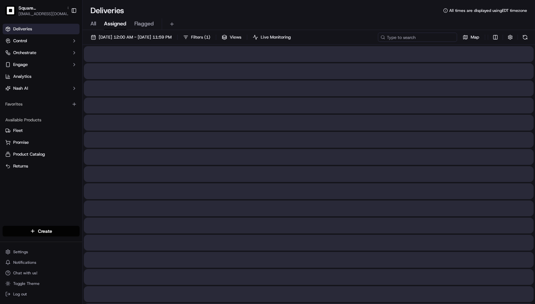
click at [425, 39] on input at bounding box center [417, 37] width 79 height 9
paste input "[PERSON_NAME]"
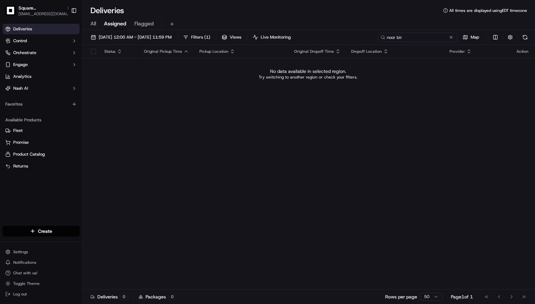
type input "[PERSON_NAME]"
click at [398, 39] on input "[PERSON_NAME]" at bounding box center [417, 37] width 79 height 9
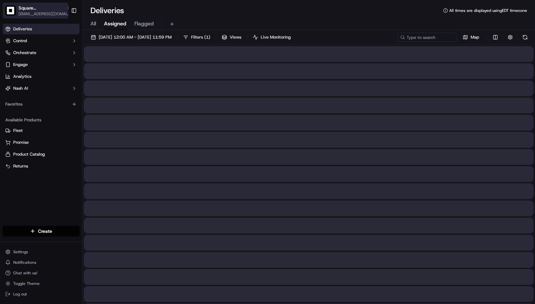
click at [34, 12] on span "[EMAIL_ADDRESS][DOMAIN_NAME]" at bounding box center [44, 13] width 53 height 5
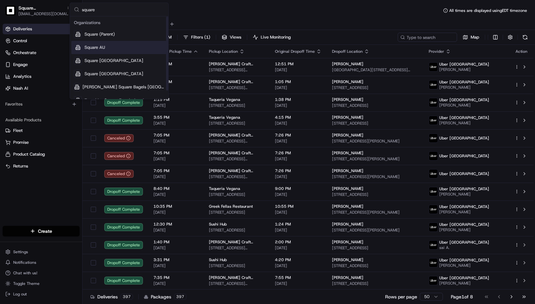
type input "square"
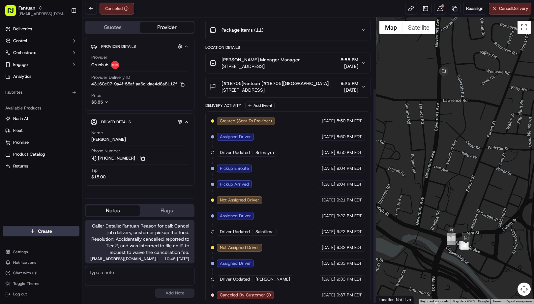
scroll to position [93, 0]
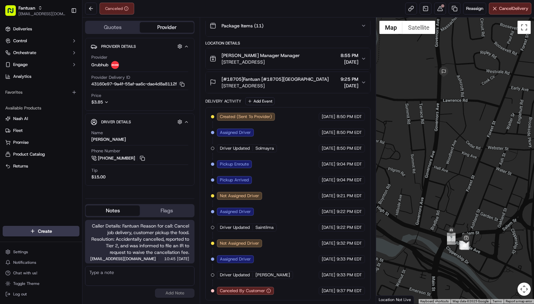
drag, startPoint x: 366, startPoint y: 10, endPoint x: 394, endPoint y: 10, distance: 27.7
click at [367, 10] on div "Canceled Reassign Cancel Delivery" at bounding box center [308, 8] width 452 height 17
click at [439, 9] on button at bounding box center [440, 9] width 12 height 12
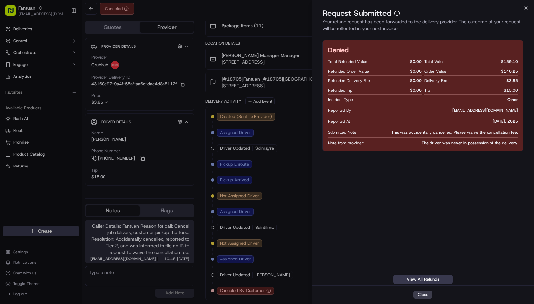
click at [384, 168] on div "Denied Total Refunded Value $ 0.00 Refunded Order Value $ 0.00 Refunded Deliver…" at bounding box center [423, 162] width 201 height 244
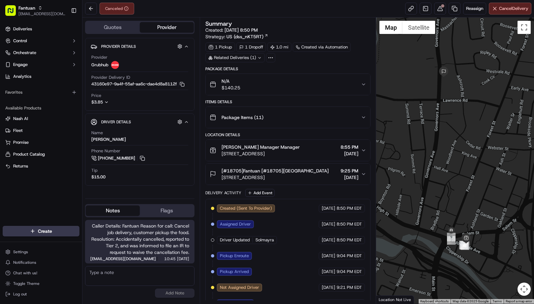
scroll to position [37, 0]
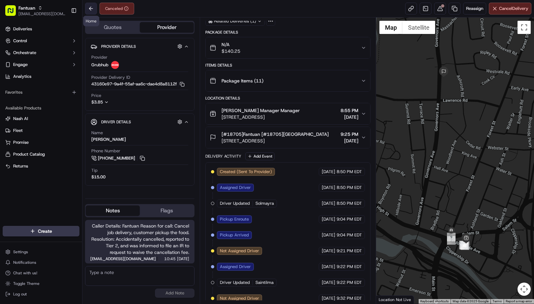
click at [87, 5] on button at bounding box center [91, 9] width 12 height 12
